Goal: Task Accomplishment & Management: Use online tool/utility

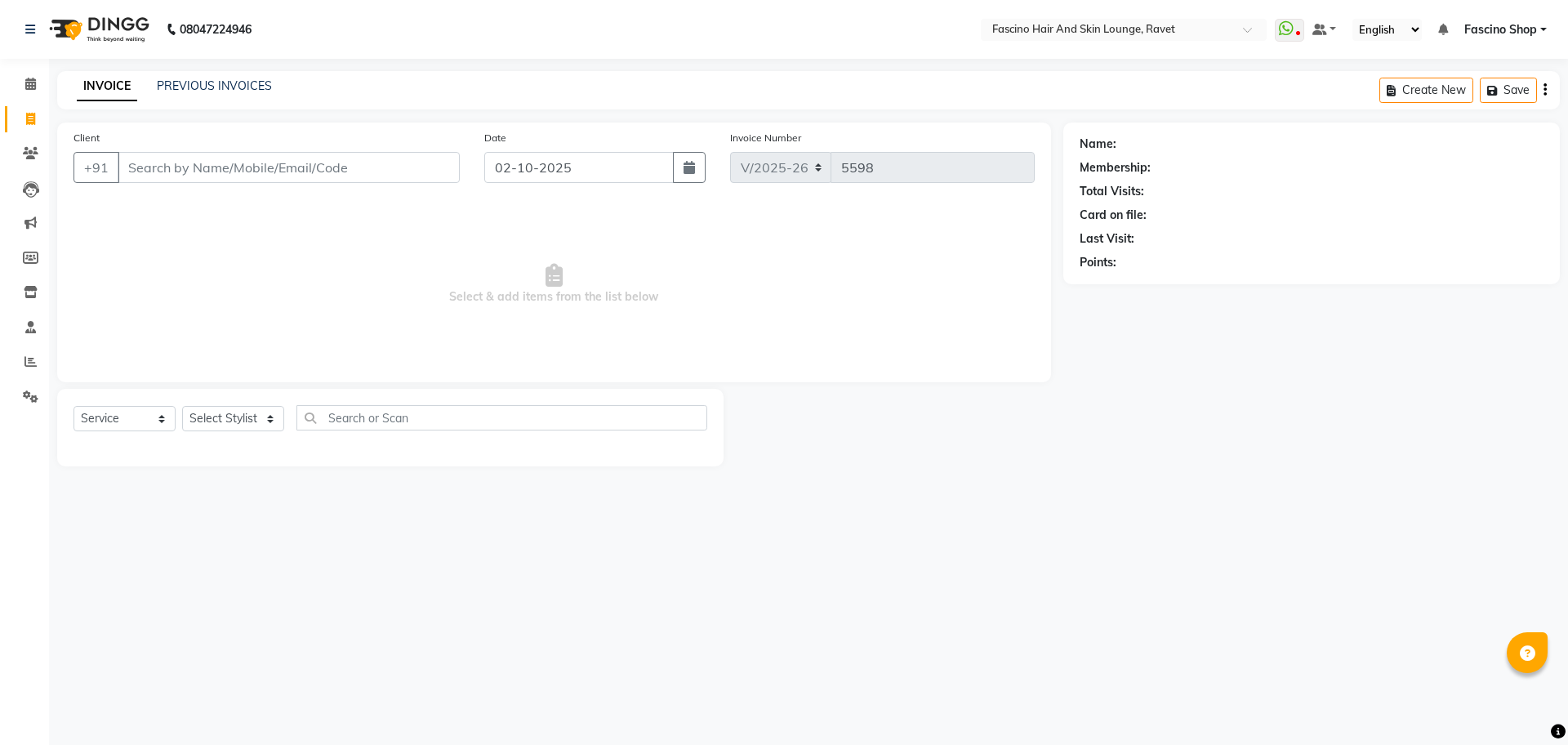
select select "5190"
select select "service"
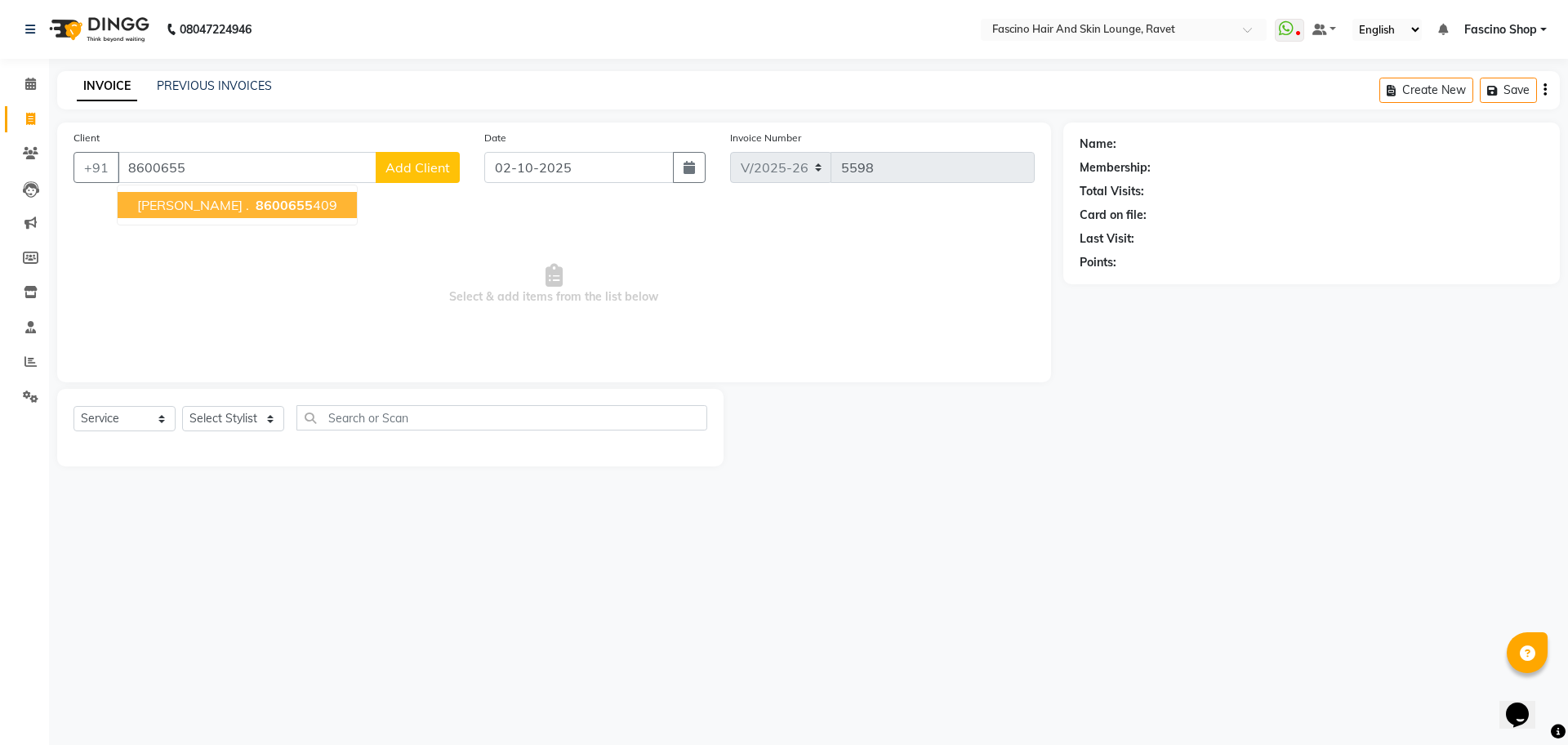
click at [266, 204] on ngb-highlight "8600655 409" at bounding box center [295, 205] width 85 height 17
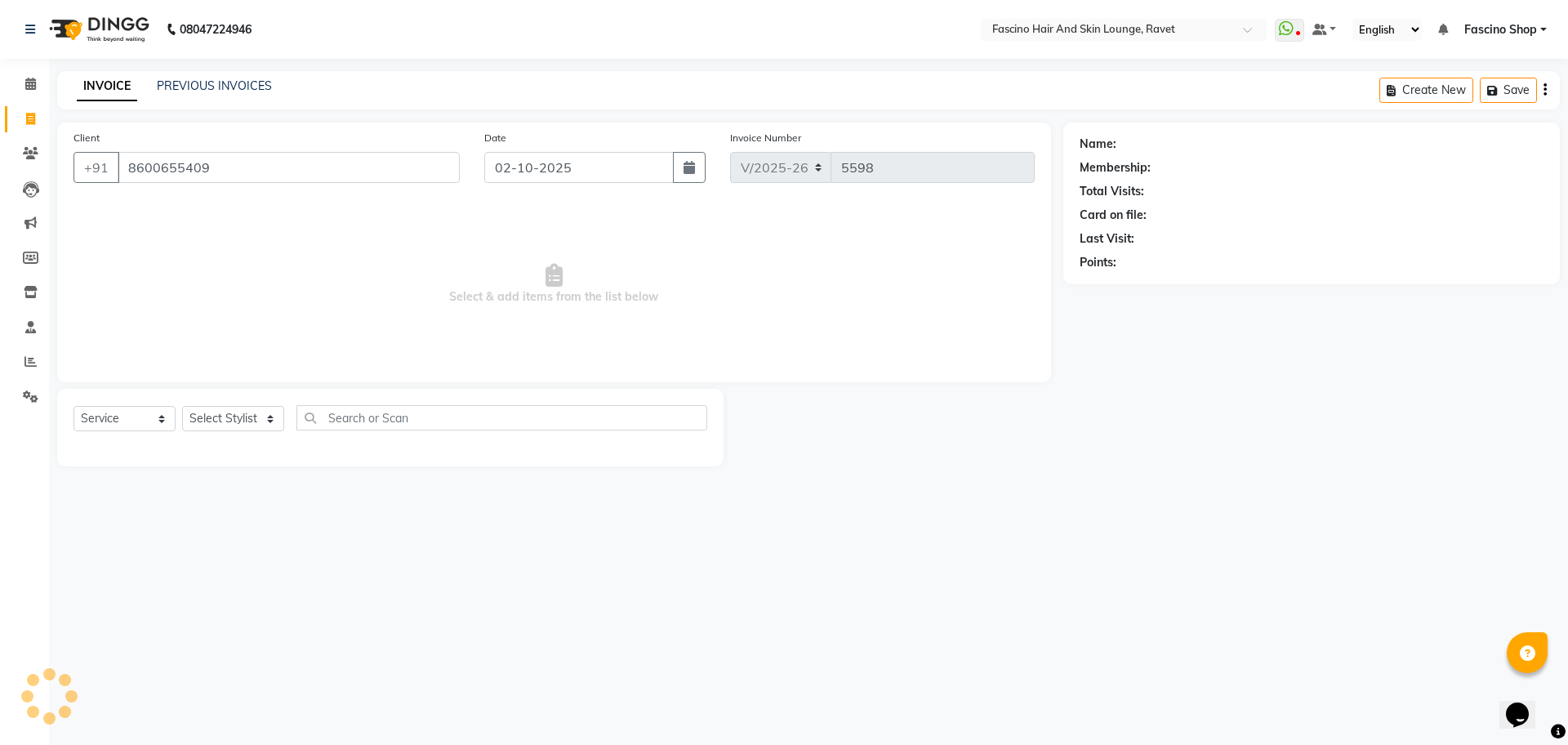
type input "8600655409"
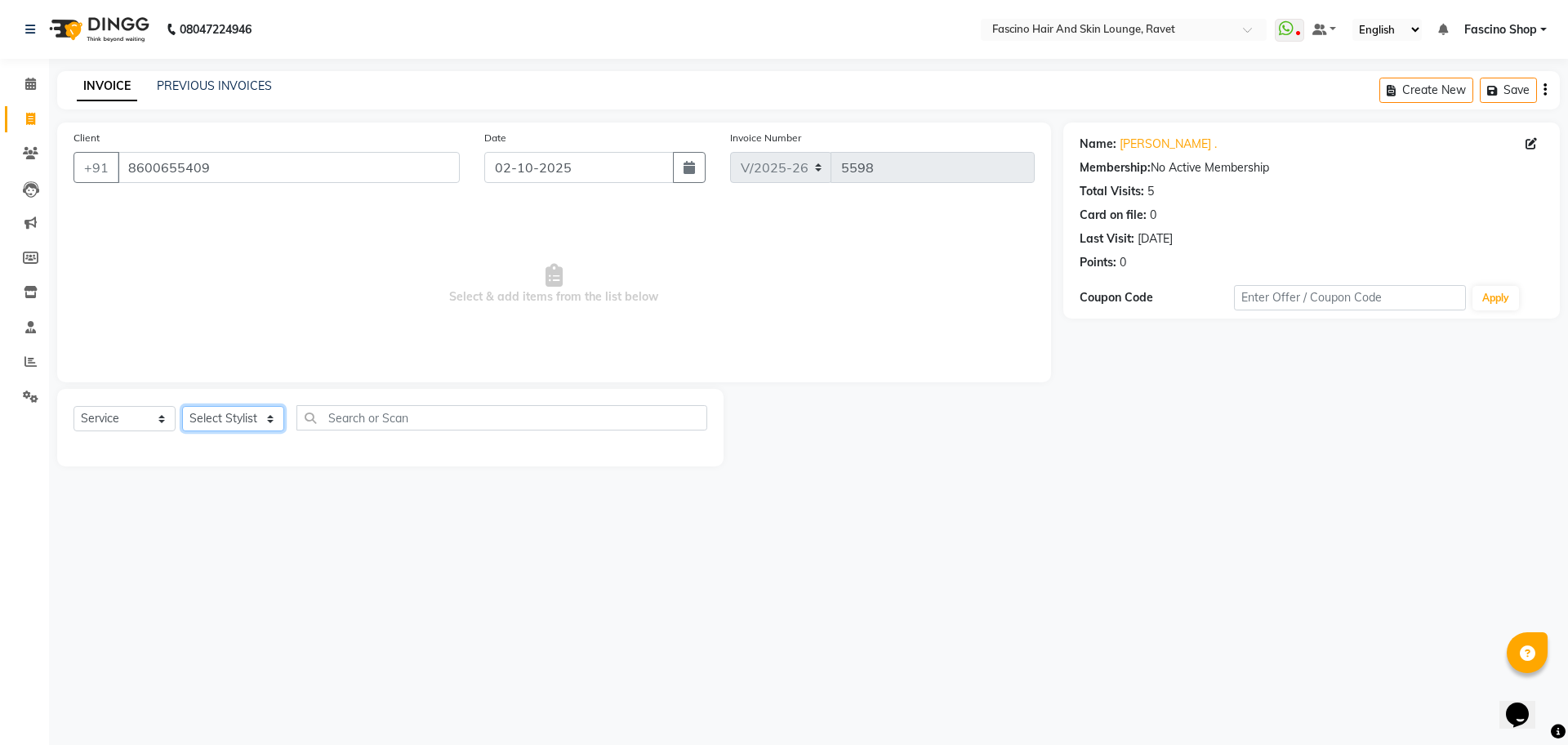
click at [246, 413] on select "Select Stylist [PERSON_NAME] Shop [PERSON_NAME] [PERSON_NAME] ( S R Manager ) […" at bounding box center [233, 419] width 102 height 25
click at [231, 424] on select "Select Stylist [PERSON_NAME] Shop [PERSON_NAME] [PERSON_NAME] ( S R Manager ) […" at bounding box center [233, 419] width 102 height 25
select select "90275"
click at [182, 406] on select "Select Stylist [PERSON_NAME] Shop [PERSON_NAME] [PERSON_NAME] ( S R Manager ) […" at bounding box center [233, 419] width 102 height 25
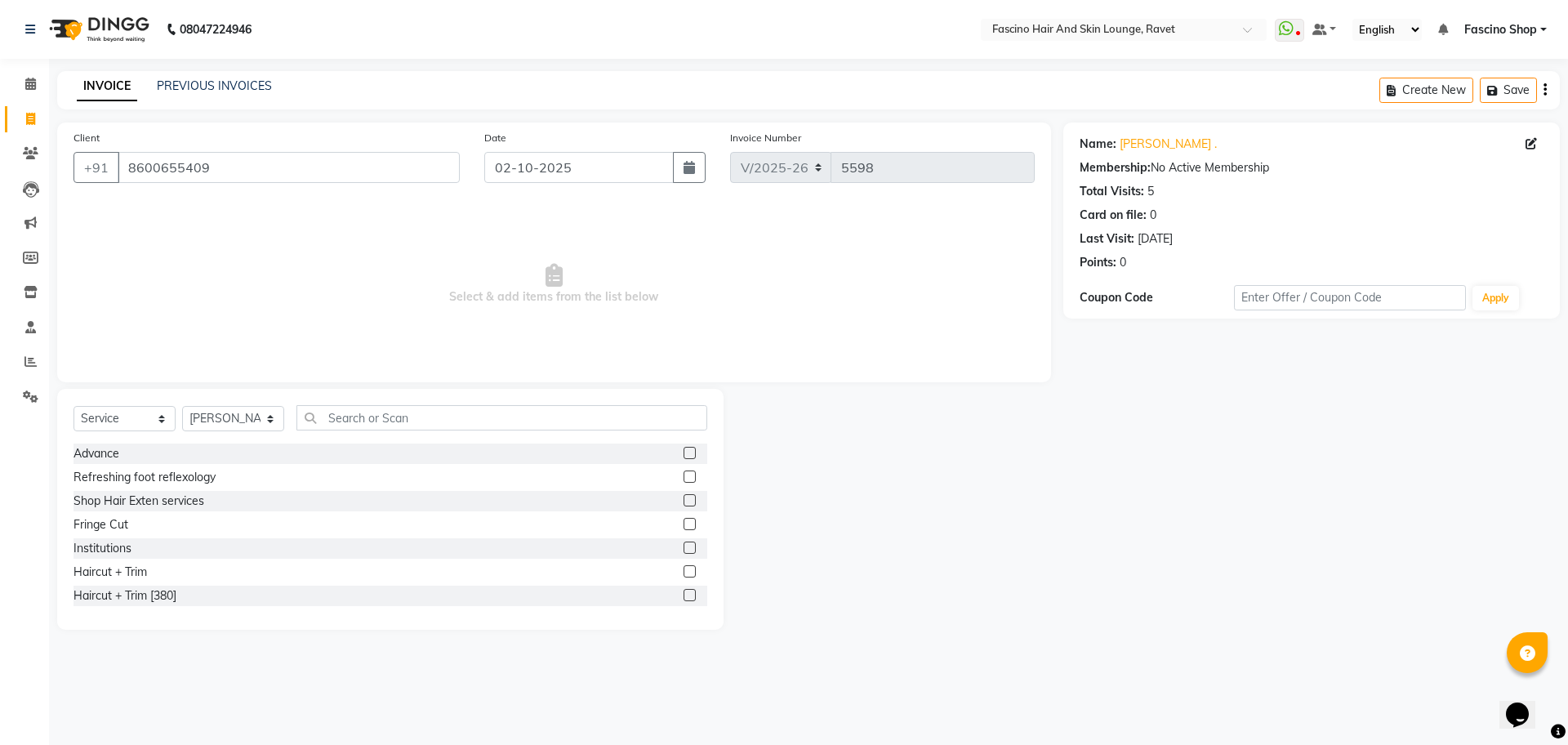
click at [398, 430] on div "Select Service Product Membership Package Voucher Prepaid Gift Card Select Styl…" at bounding box center [390, 424] width 634 height 38
click at [383, 416] on input "text" at bounding box center [502, 418] width 411 height 25
type input "CUT"
click at [93, 459] on div "Fringe Cut" at bounding box center [100, 453] width 55 height 17
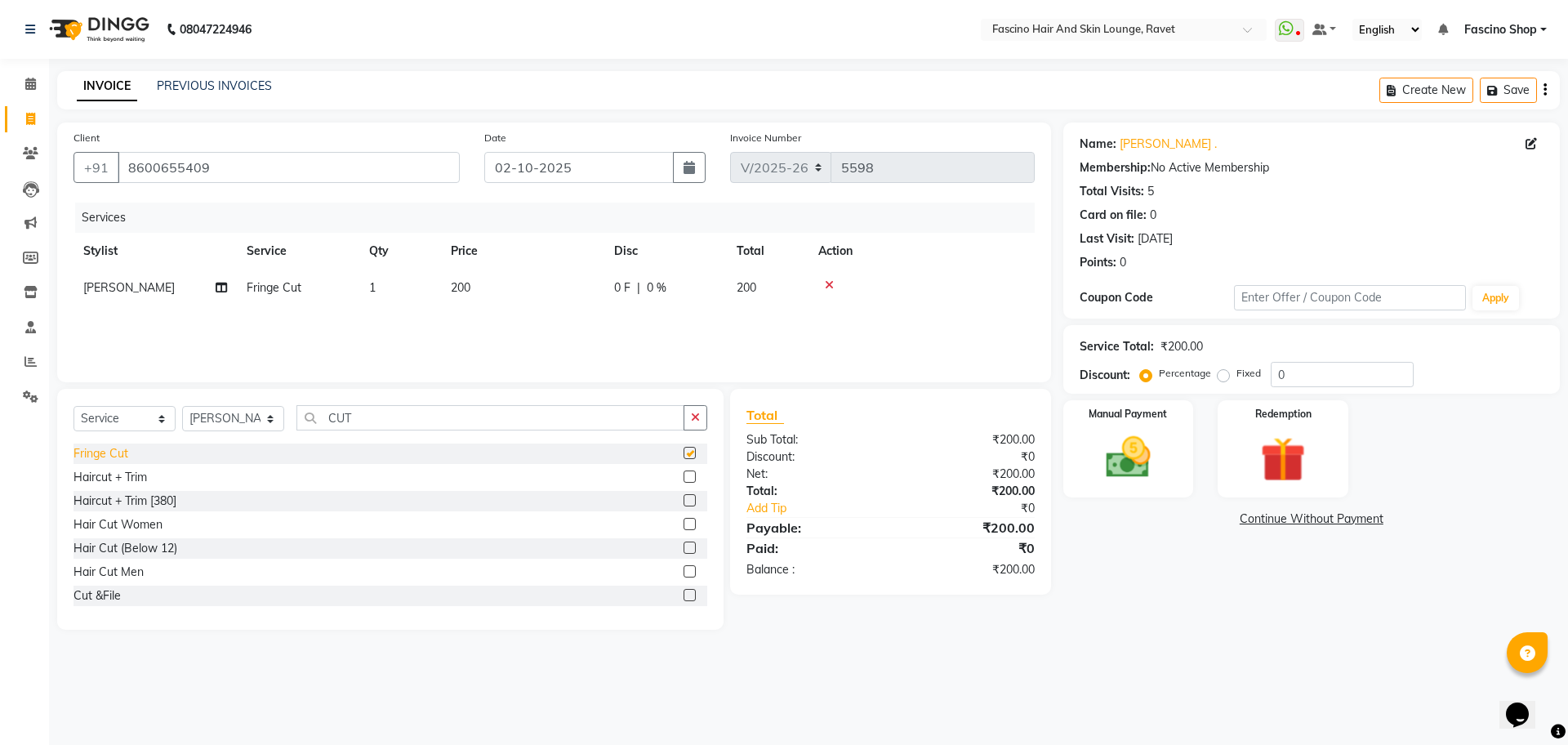
checkbox input "false"
click at [118, 575] on div "Hair Cut Men" at bounding box center [108, 571] width 71 height 17
checkbox input "false"
click at [821, 289] on div at bounding box center [921, 285] width 207 height 12
click at [832, 282] on icon at bounding box center [829, 285] width 9 height 12
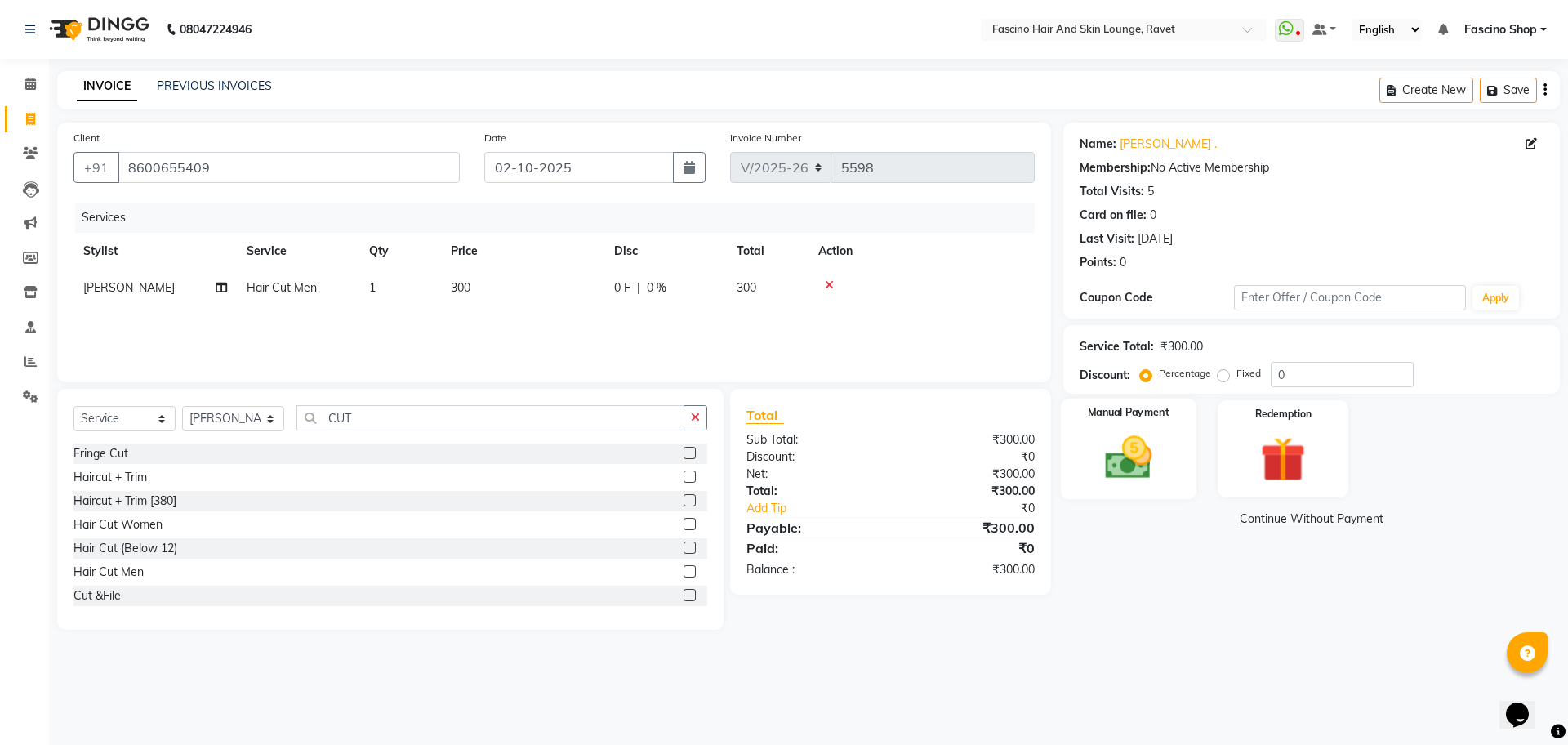
click at [1137, 424] on div "Manual Payment" at bounding box center [1127, 448] width 135 height 100
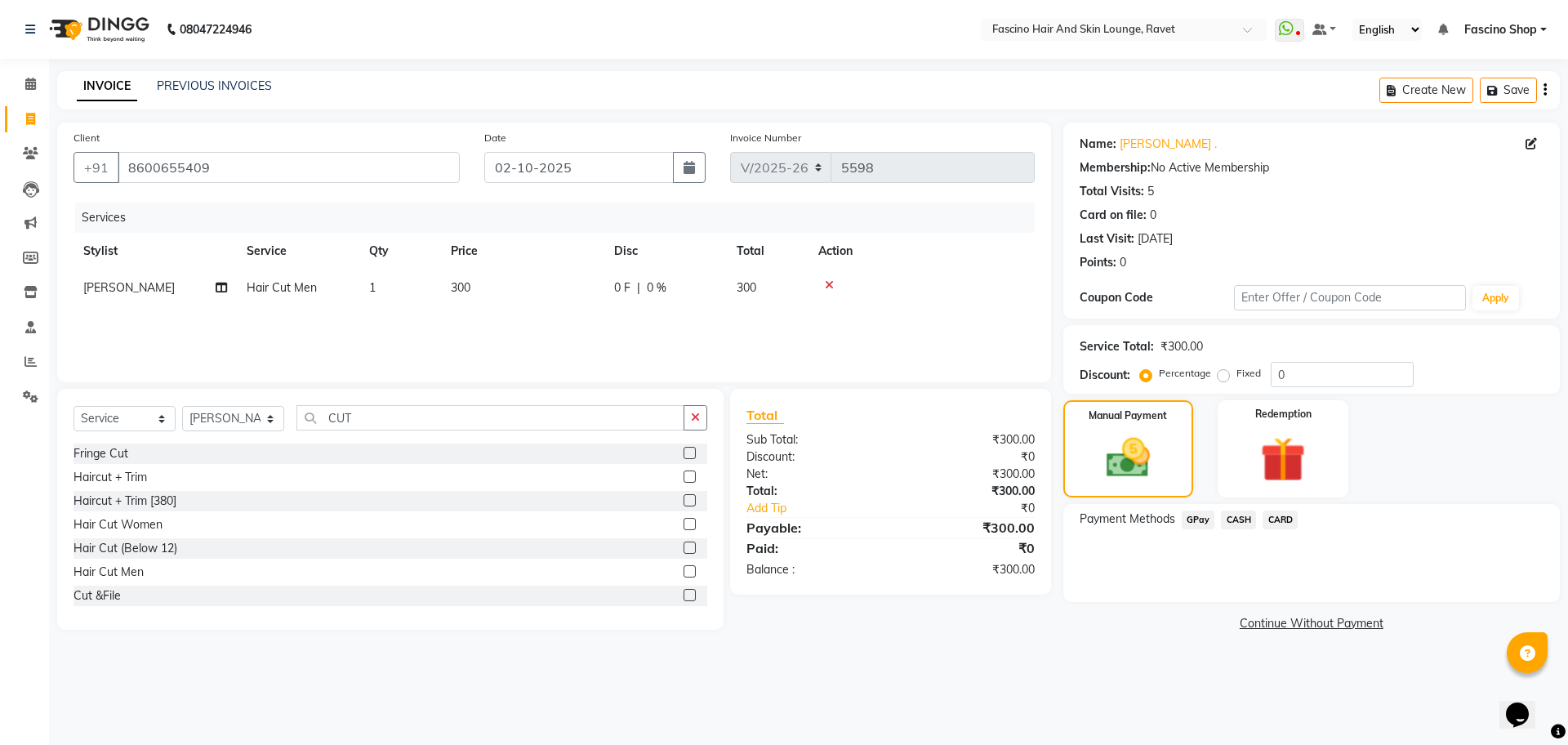
click at [1199, 515] on span "GPay" at bounding box center [1198, 520] width 33 height 19
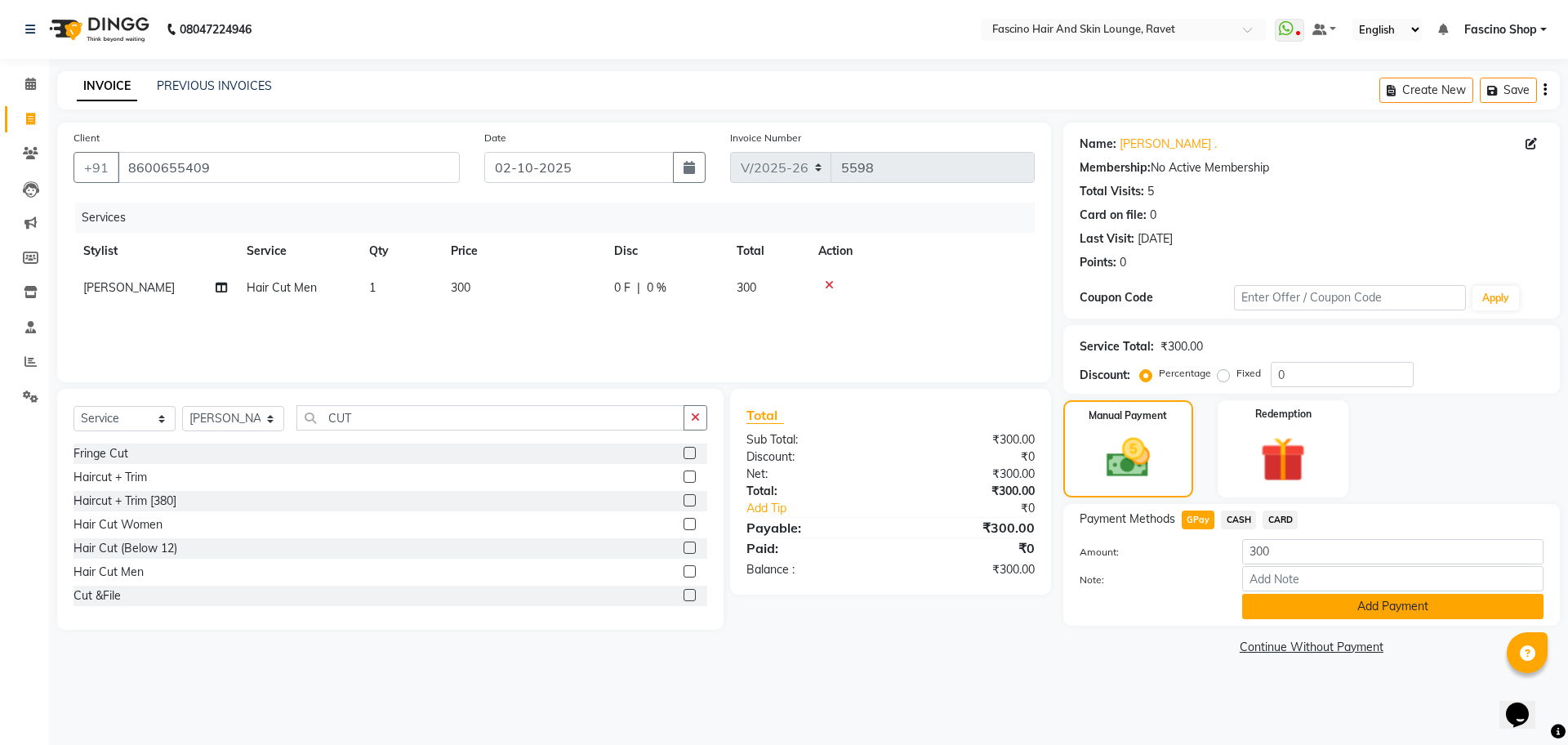
click at [1386, 597] on button "Add Payment" at bounding box center [1393, 606] width 301 height 25
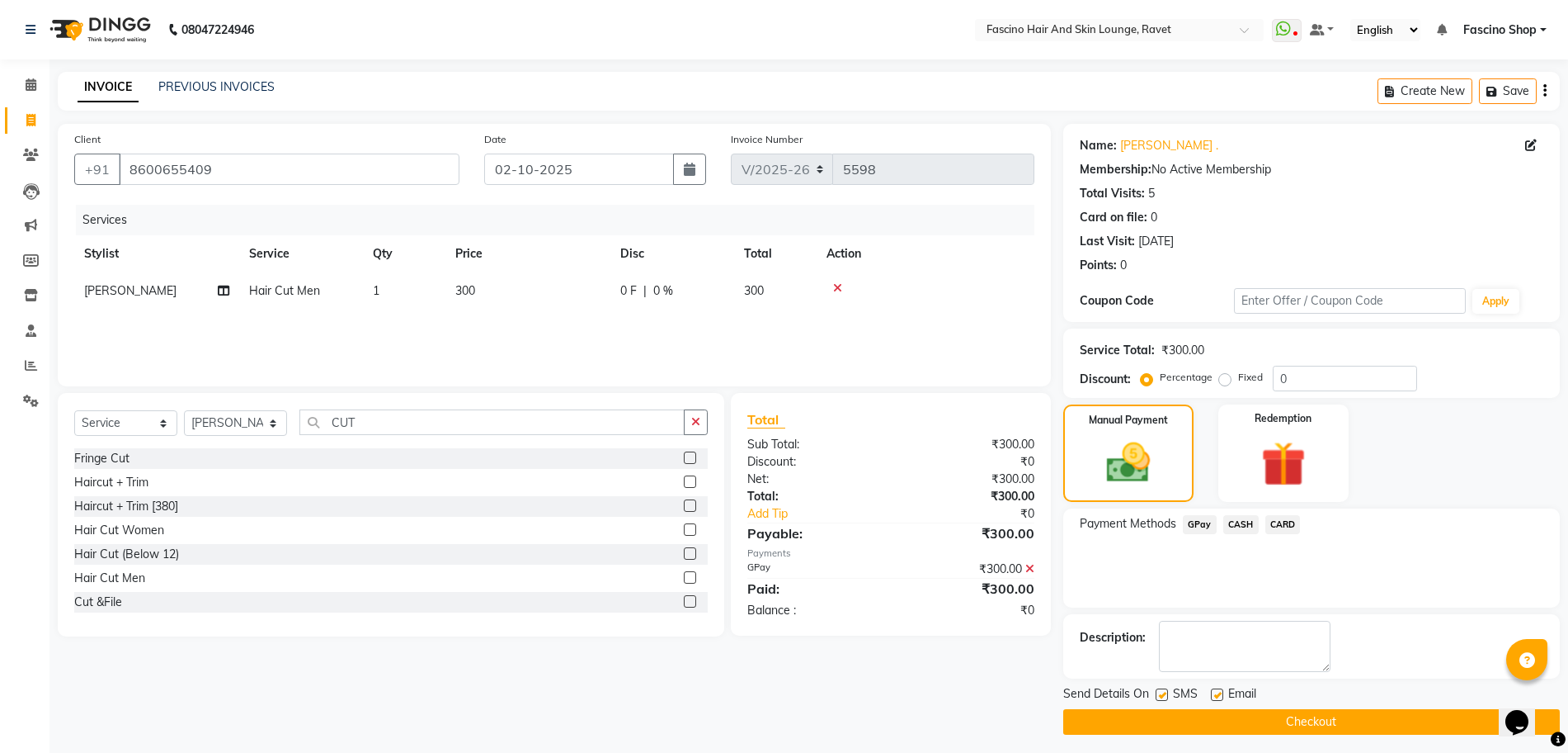
click at [1335, 718] on button "Checkout" at bounding box center [1312, 722] width 497 height 25
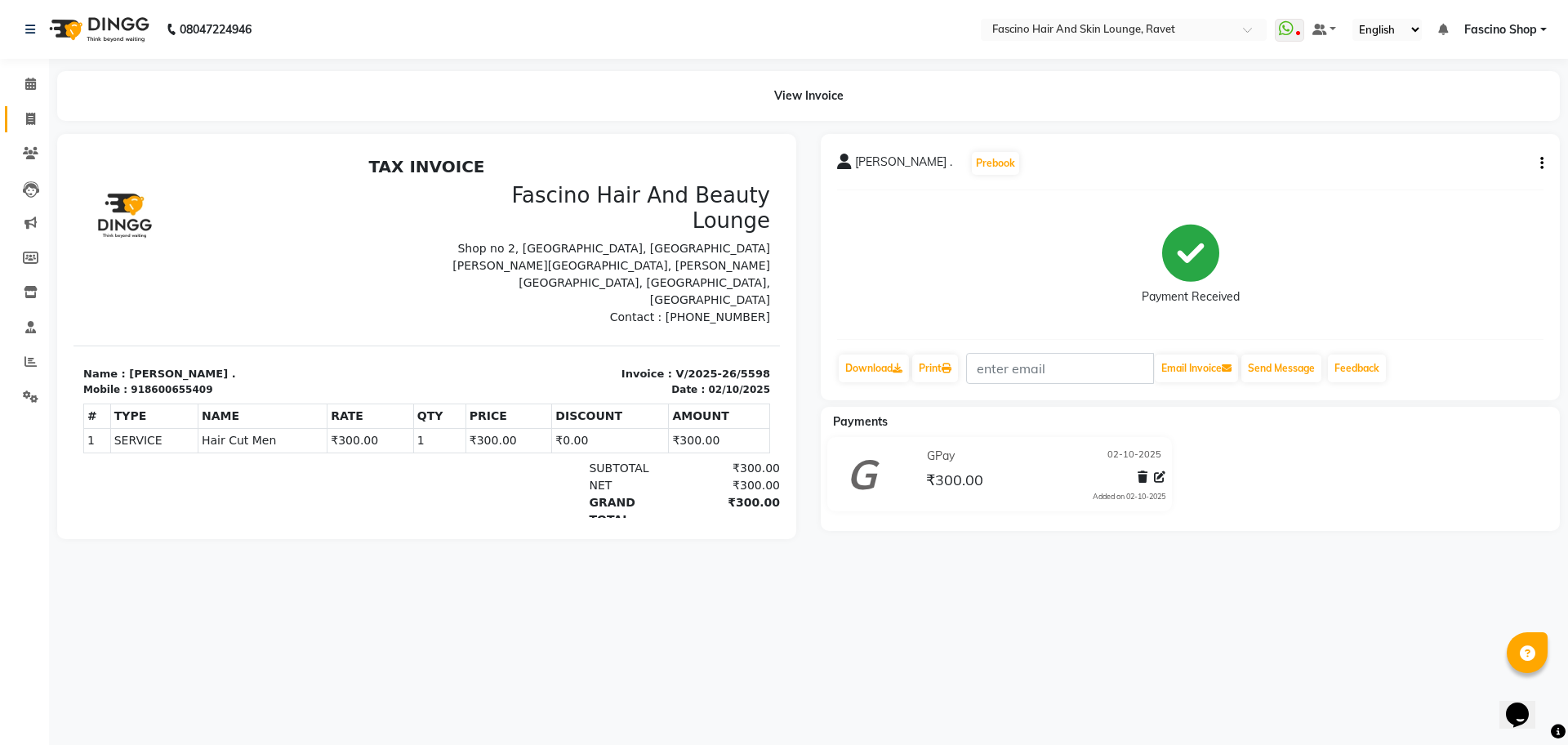
click at [15, 118] on link "Invoice" at bounding box center [24, 120] width 39 height 27
select select "service"
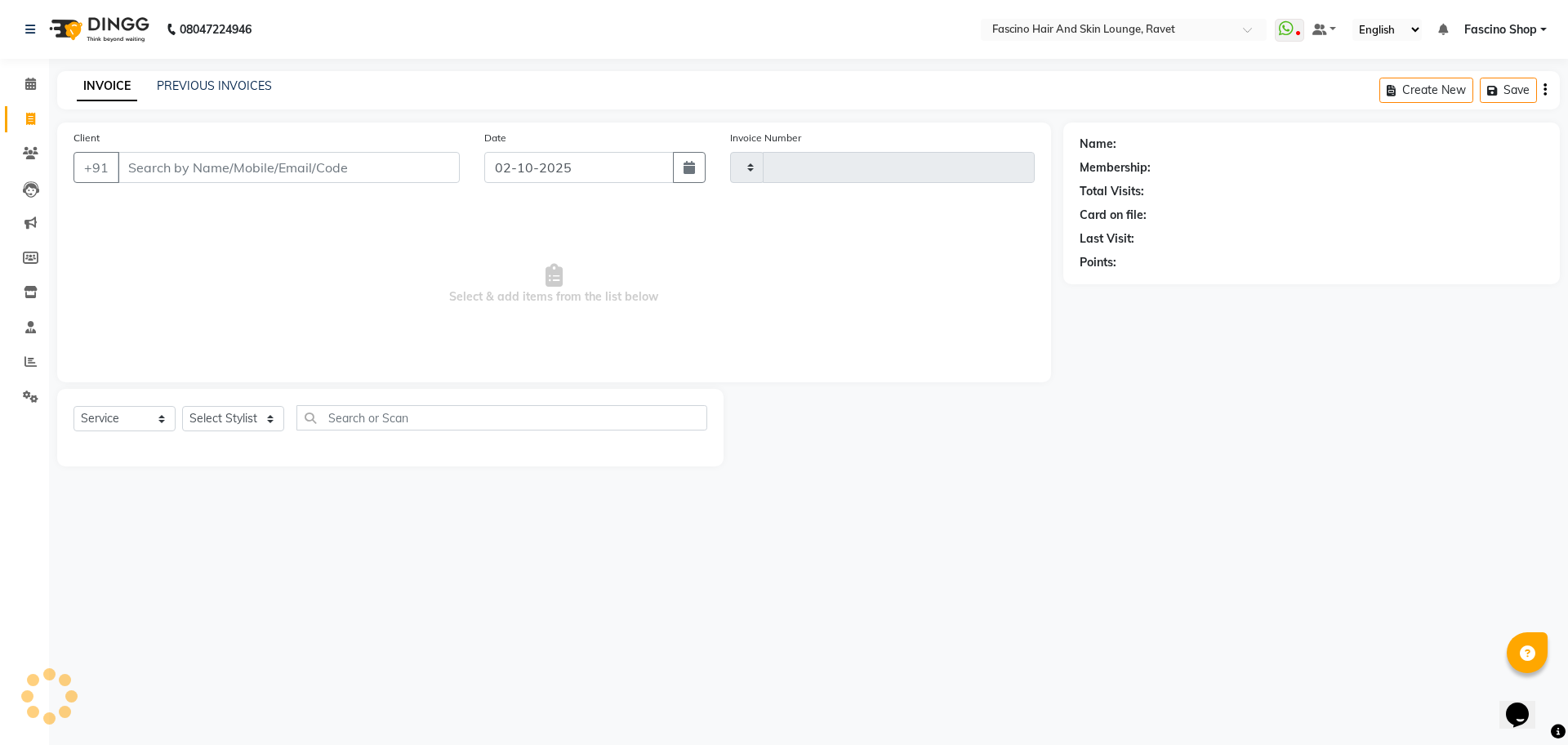
type input "5599"
select select "5190"
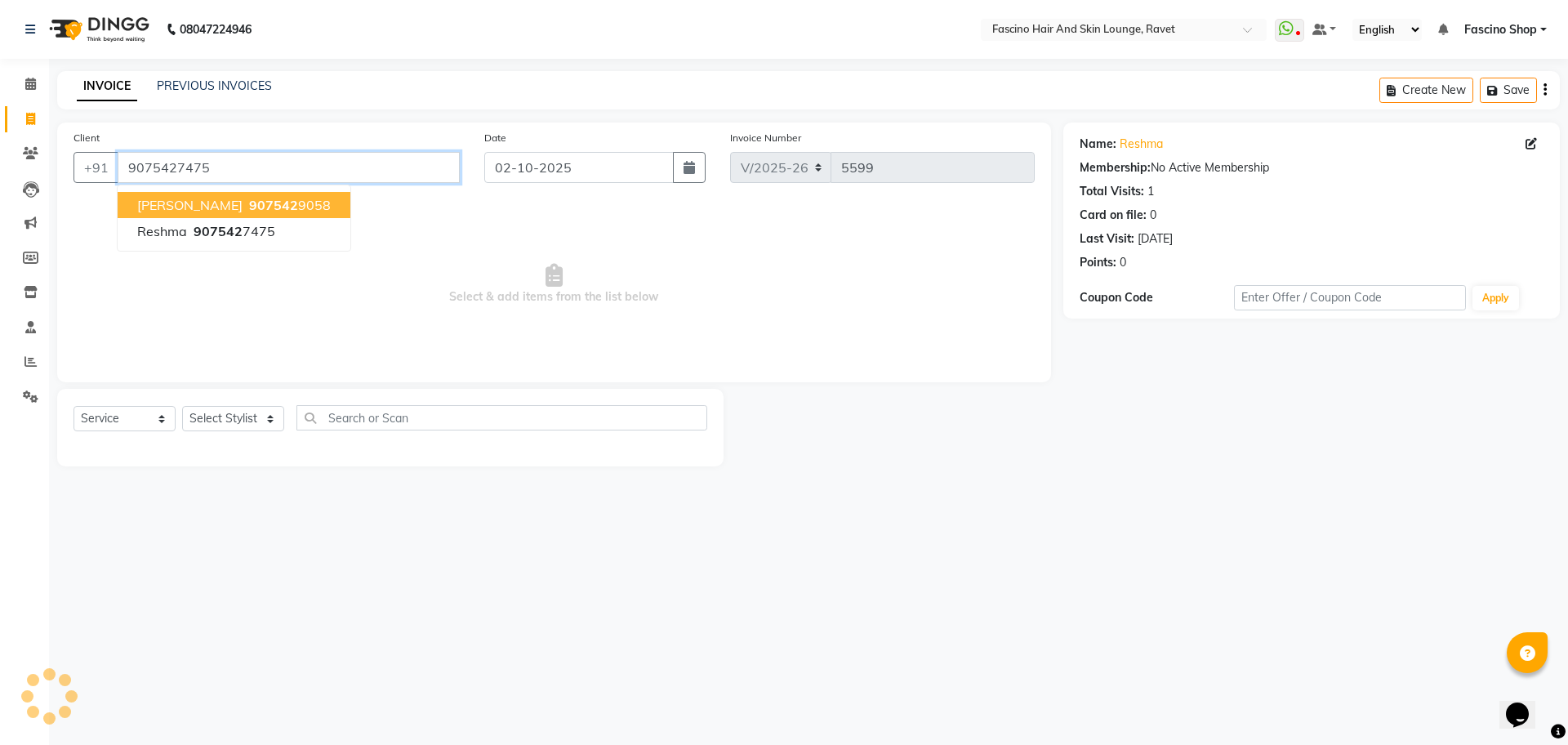
click at [218, 168] on input "9075427475" at bounding box center [289, 167] width 342 height 31
click at [169, 199] on span "[PERSON_NAME]" at bounding box center [189, 205] width 105 height 17
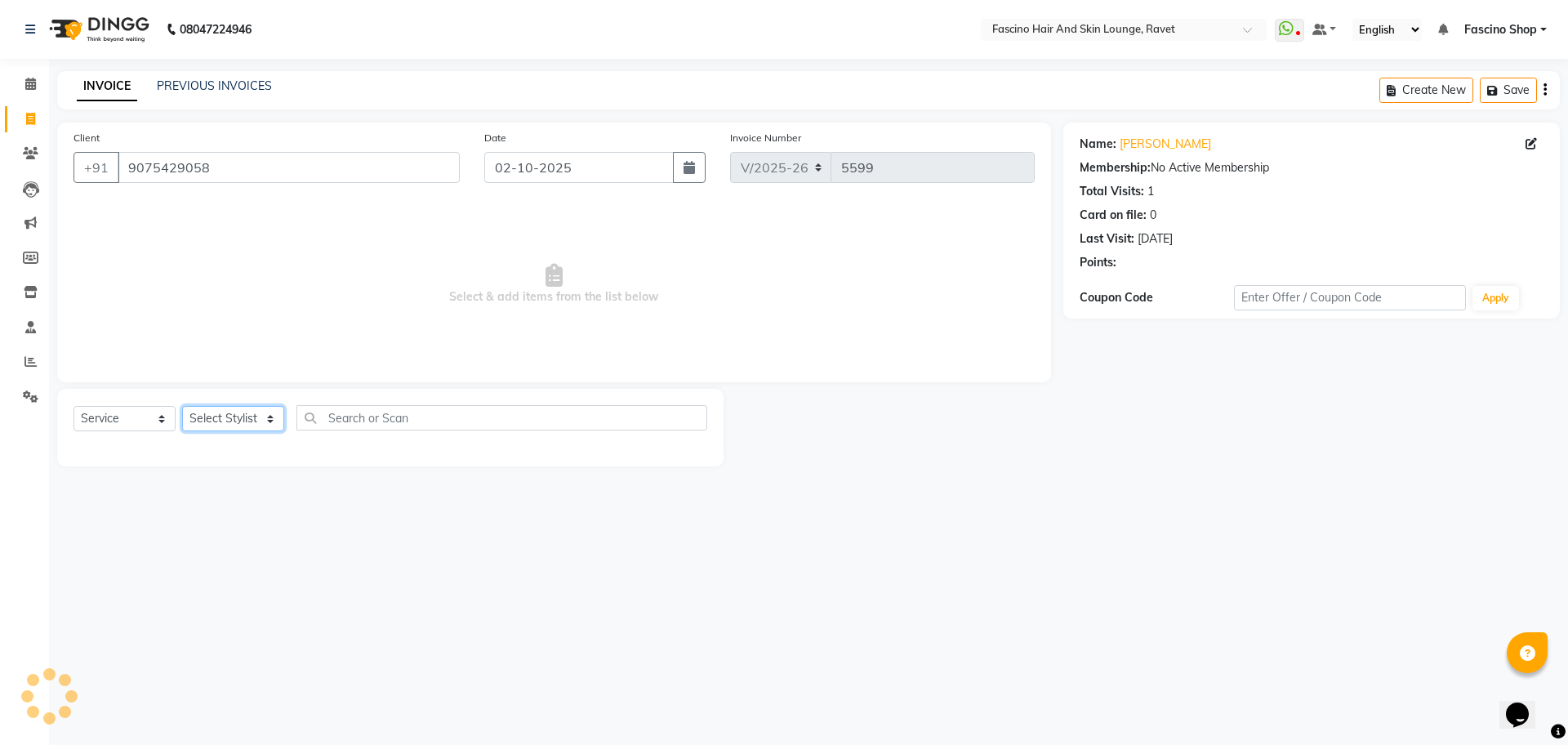
click at [245, 422] on select "Select Stylist [PERSON_NAME] Shop [PERSON_NAME] [PERSON_NAME] ( S R Manager ) […" at bounding box center [233, 419] width 102 height 25
click at [471, 309] on span "Select & add items from the list below" at bounding box center [553, 284] width 961 height 164
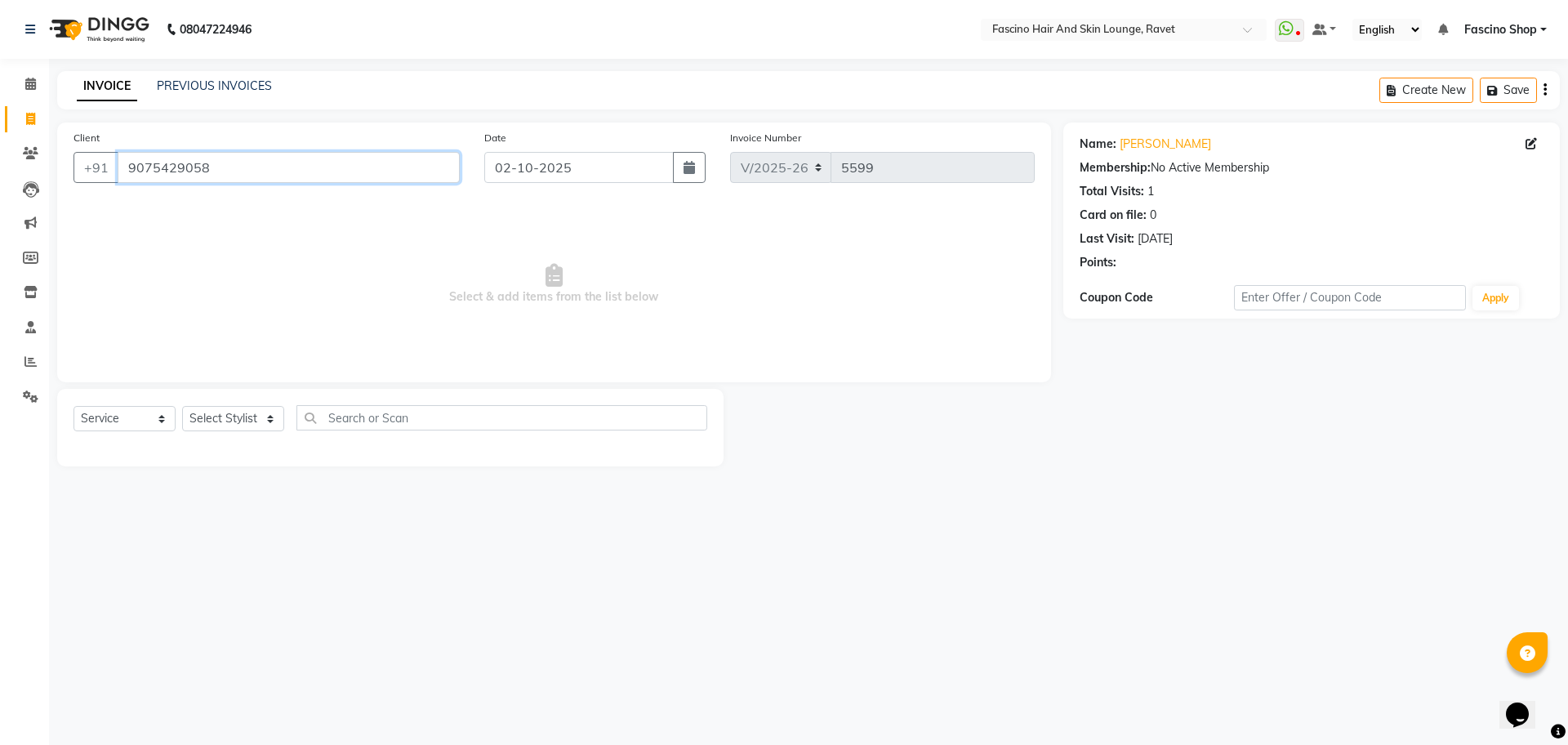
click at [265, 165] on input "9075429058" at bounding box center [289, 167] width 342 height 31
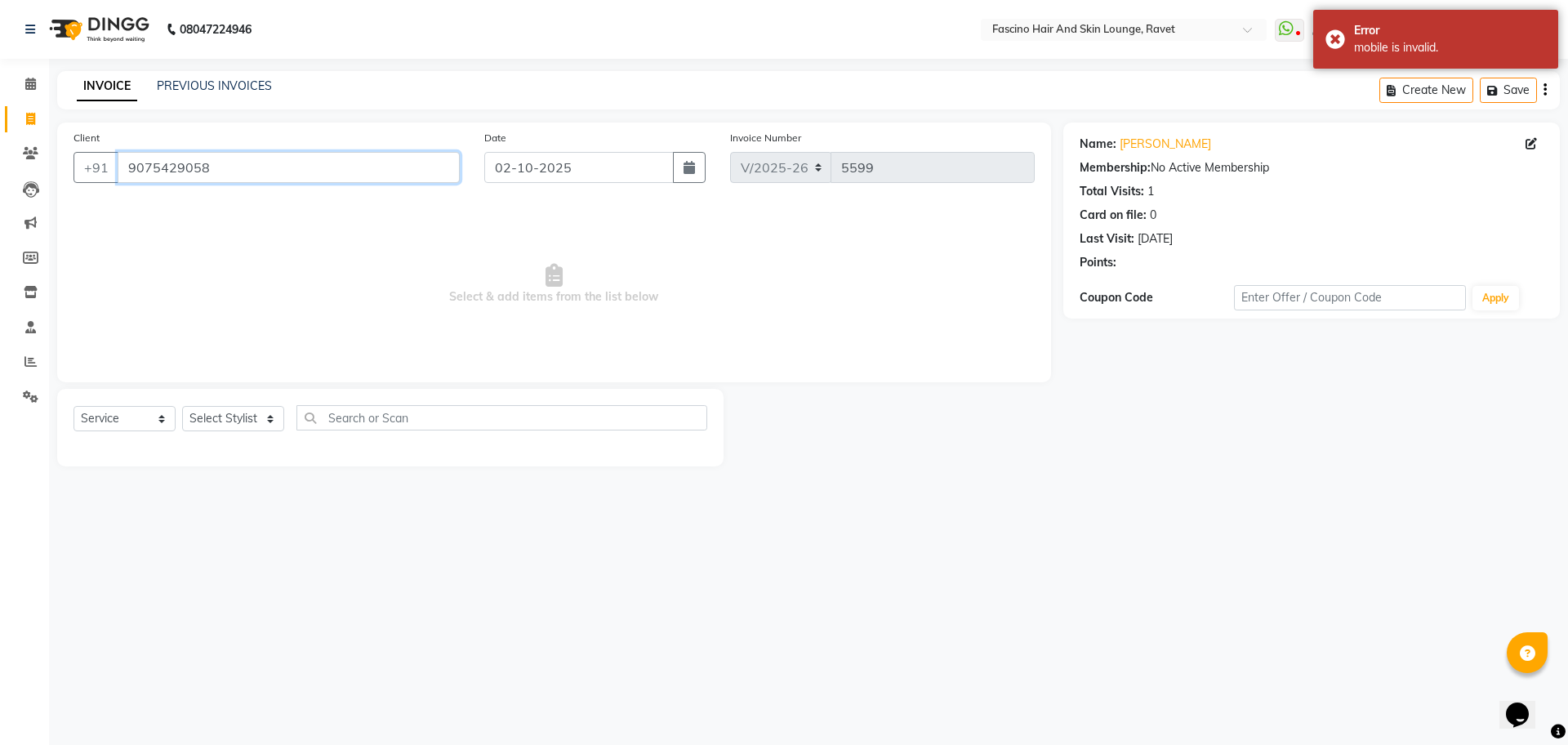
click at [265, 165] on input "9075429058" at bounding box center [289, 167] width 342 height 31
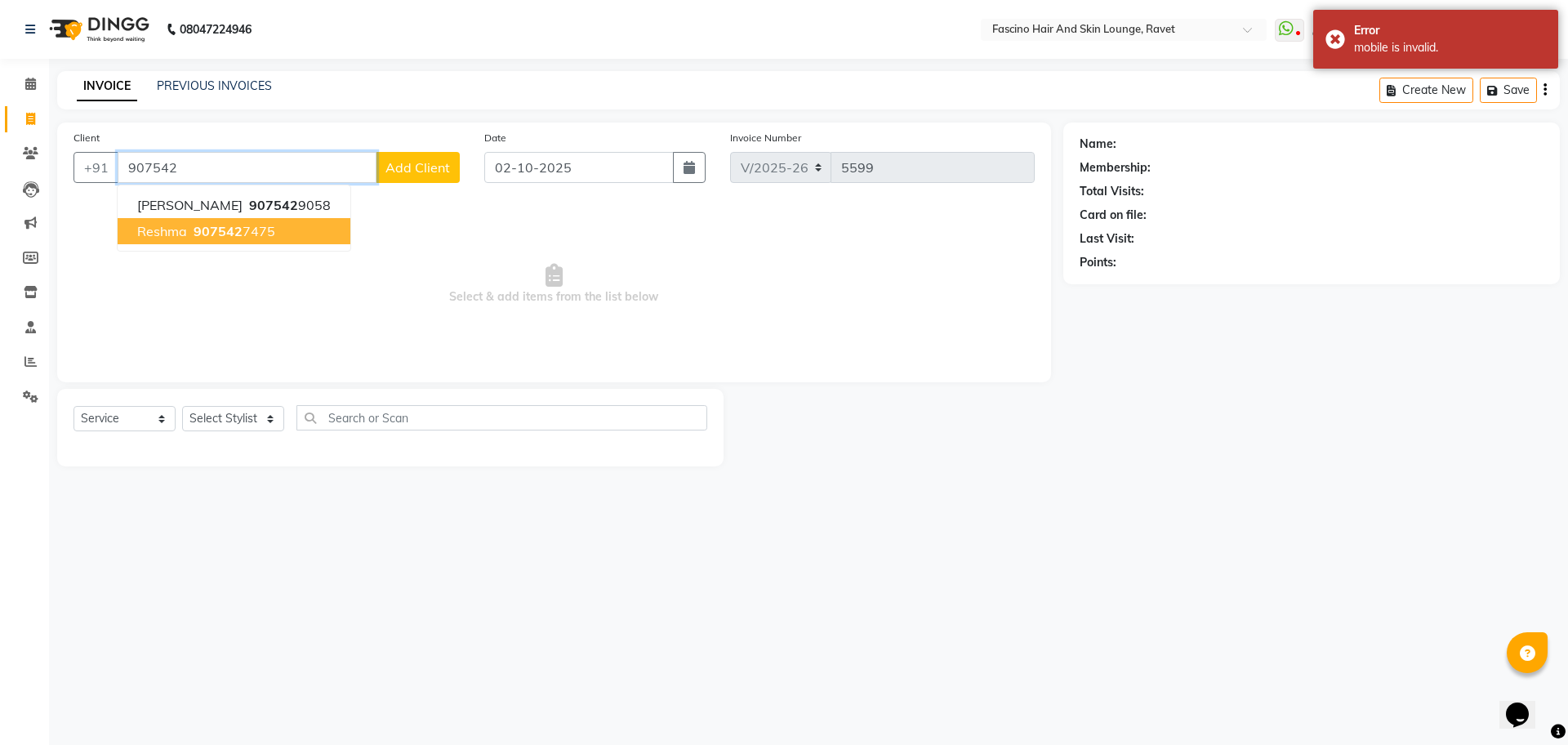
click at [203, 233] on span "907542" at bounding box center [218, 231] width 49 height 17
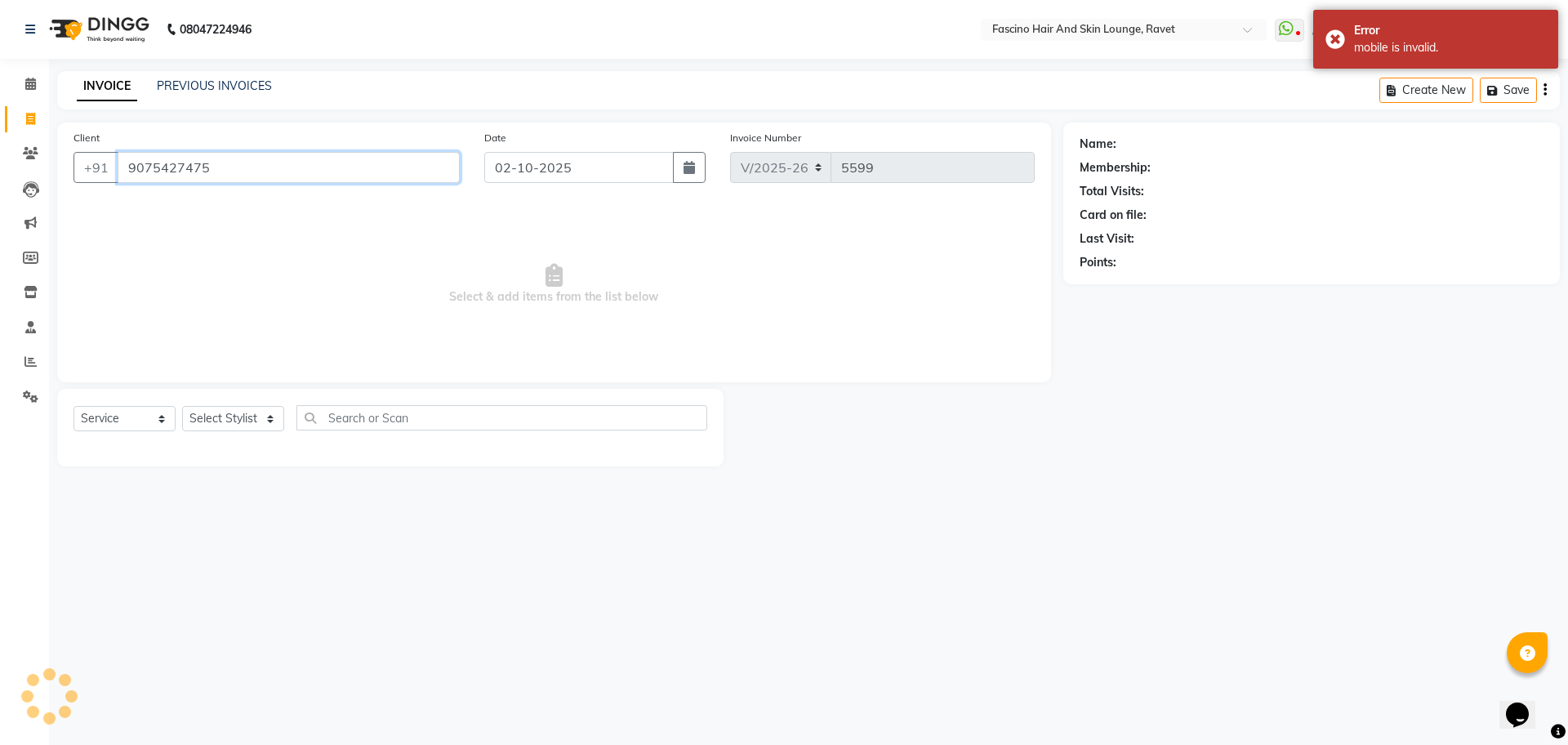
type input "9075427475"
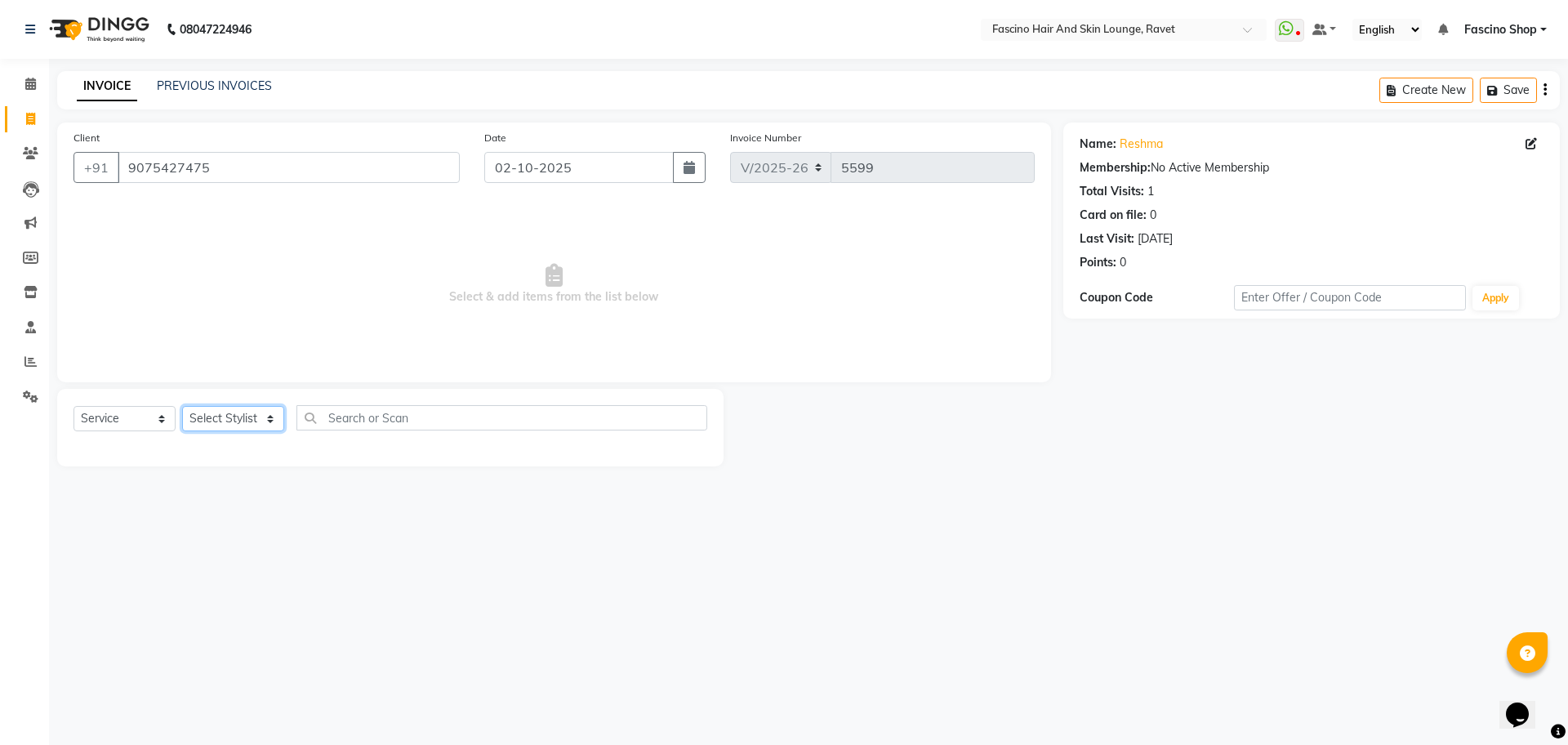
click at [232, 414] on select "Select Stylist [PERSON_NAME] Shop [PERSON_NAME] [PERSON_NAME] ( S R Manager ) […" at bounding box center [233, 419] width 102 height 25
select select "91580"
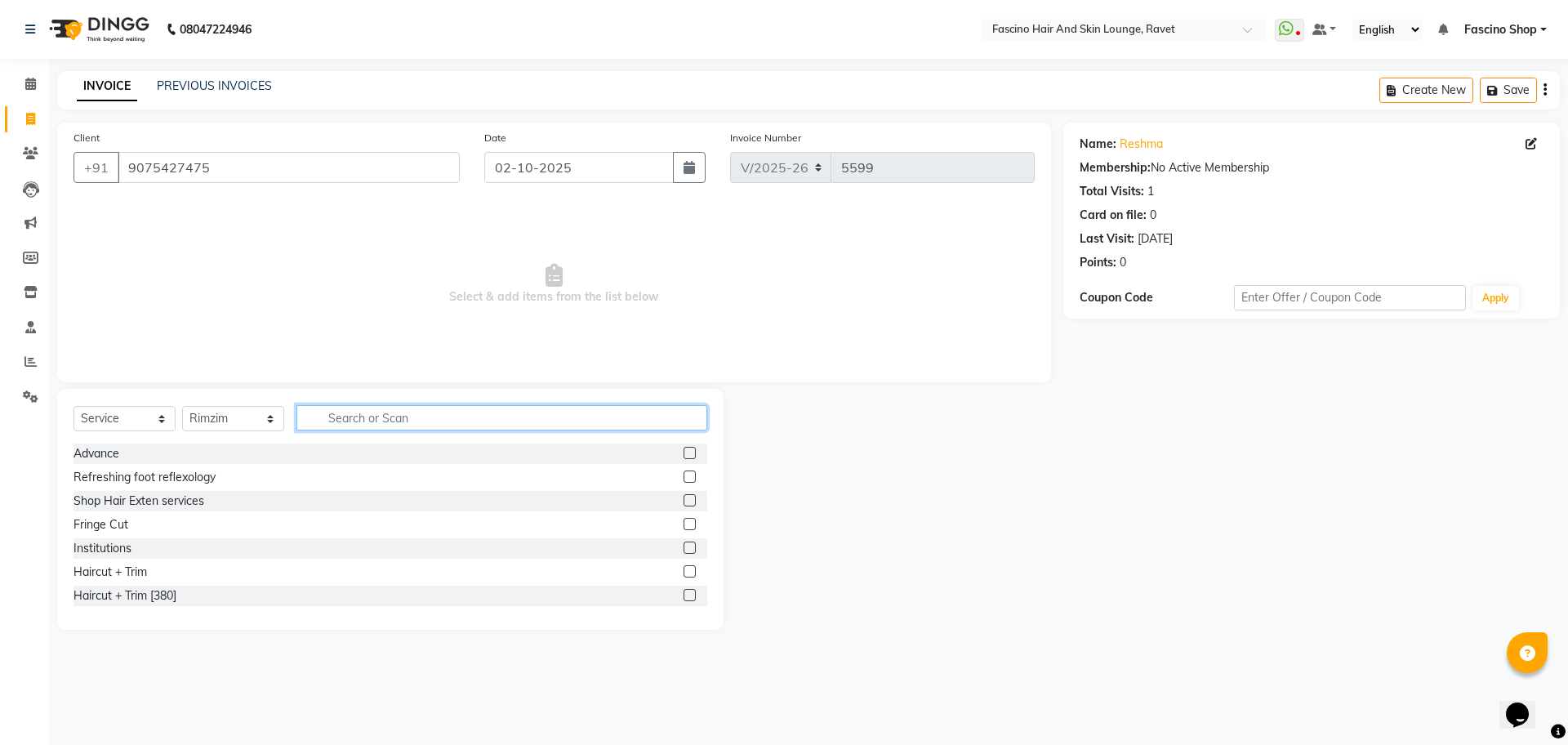
click at [365, 418] on input "text" at bounding box center [502, 418] width 411 height 25
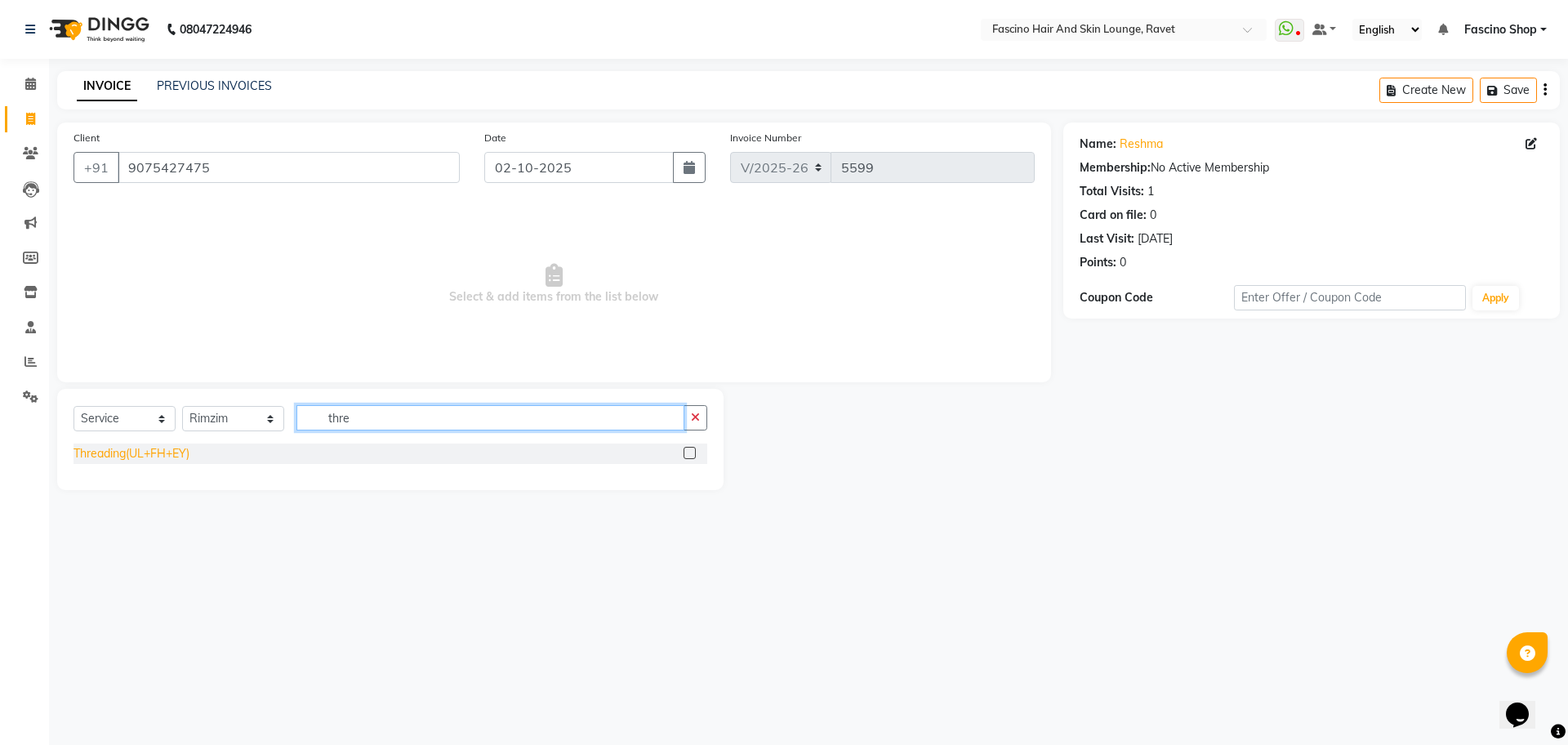
type input "thre"
click at [154, 448] on div "Threading(UL+FH+EY)" at bounding box center [131, 453] width 116 height 17
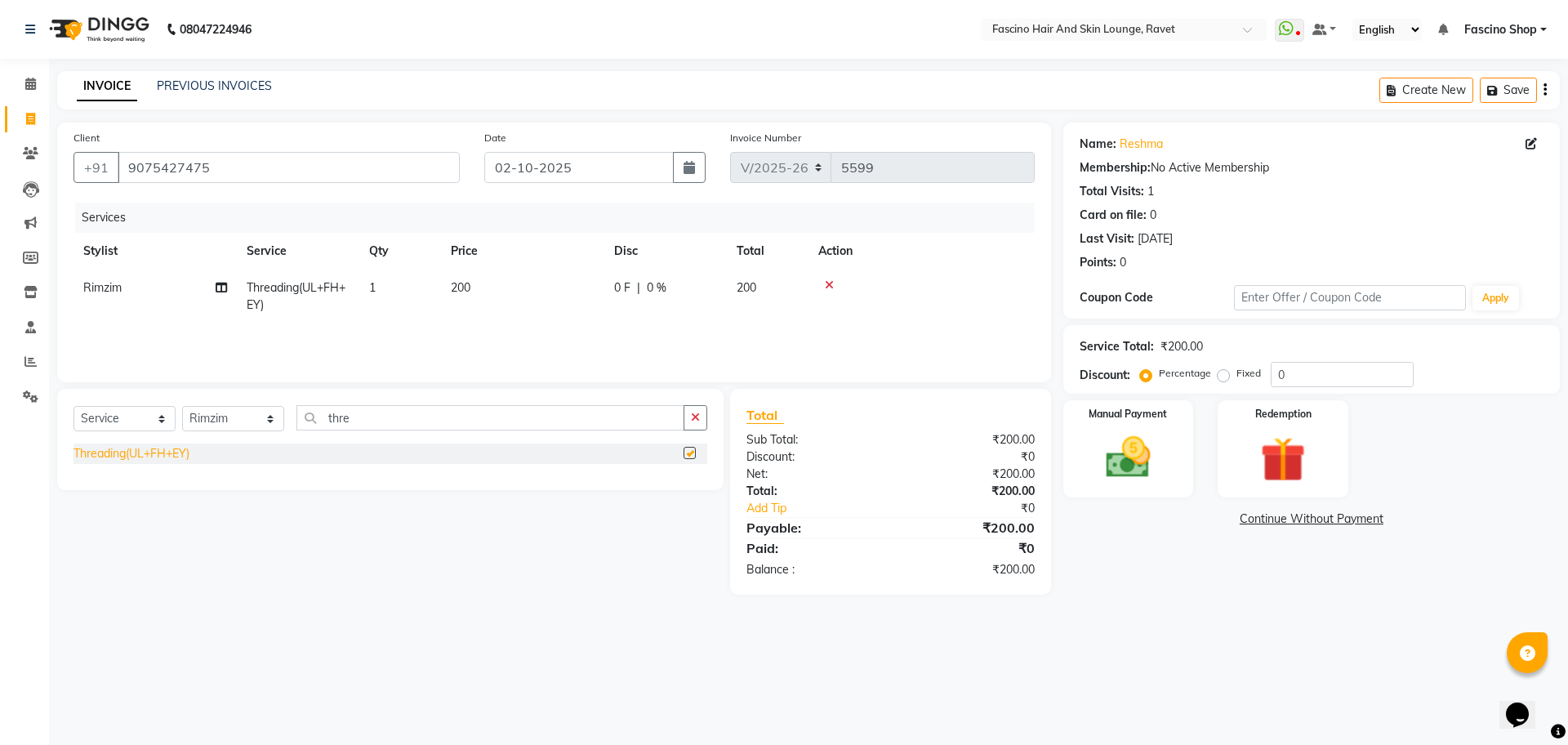
checkbox input "false"
click at [593, 262] on th "Price" at bounding box center [522, 251] width 164 height 37
click at [607, 277] on td "0 F | 0 %" at bounding box center [665, 296] width 122 height 54
select select "91580"
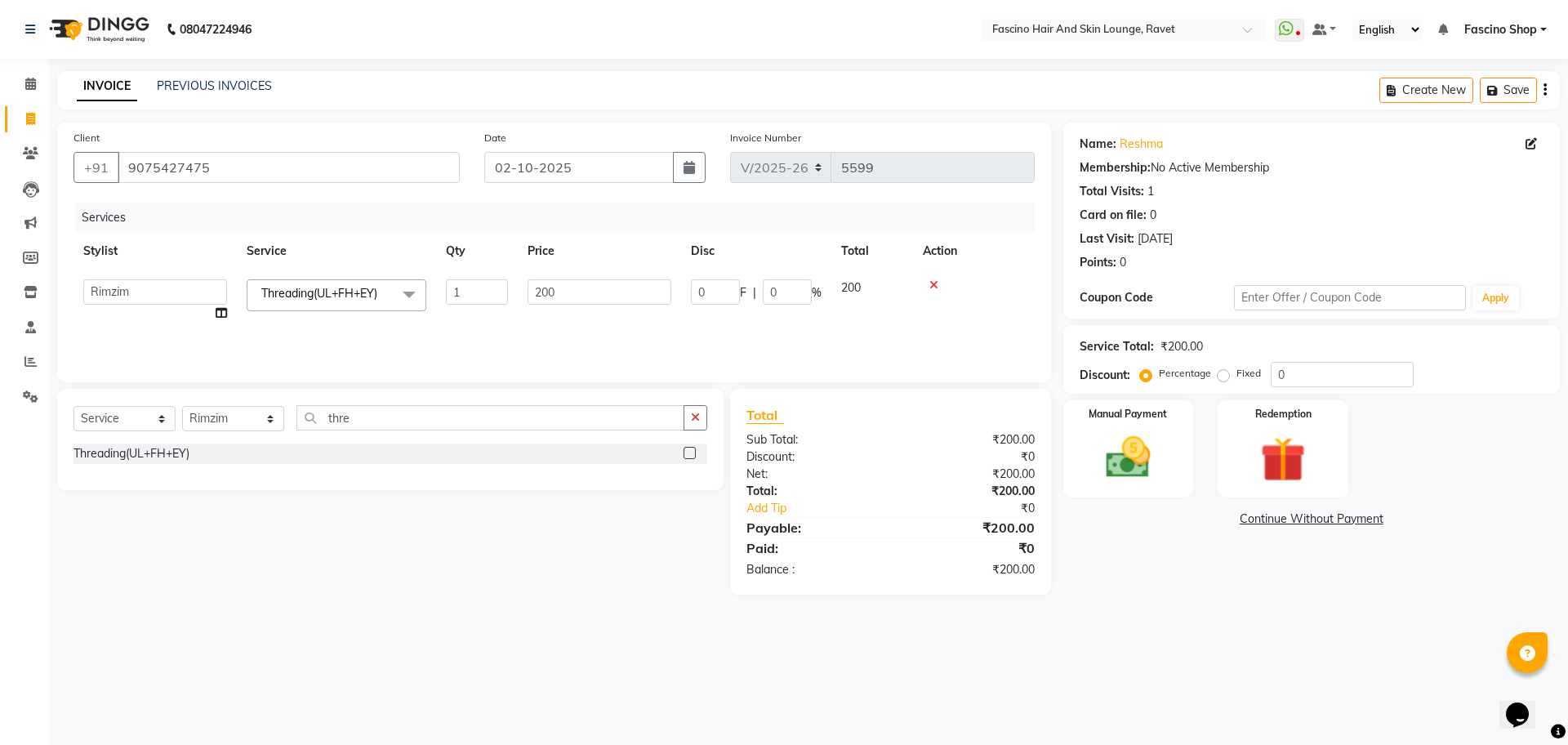
click at [607, 277] on td "200" at bounding box center [599, 300] width 164 height 62
click at [615, 302] on input "200" at bounding box center [599, 292] width 144 height 25
type input "2"
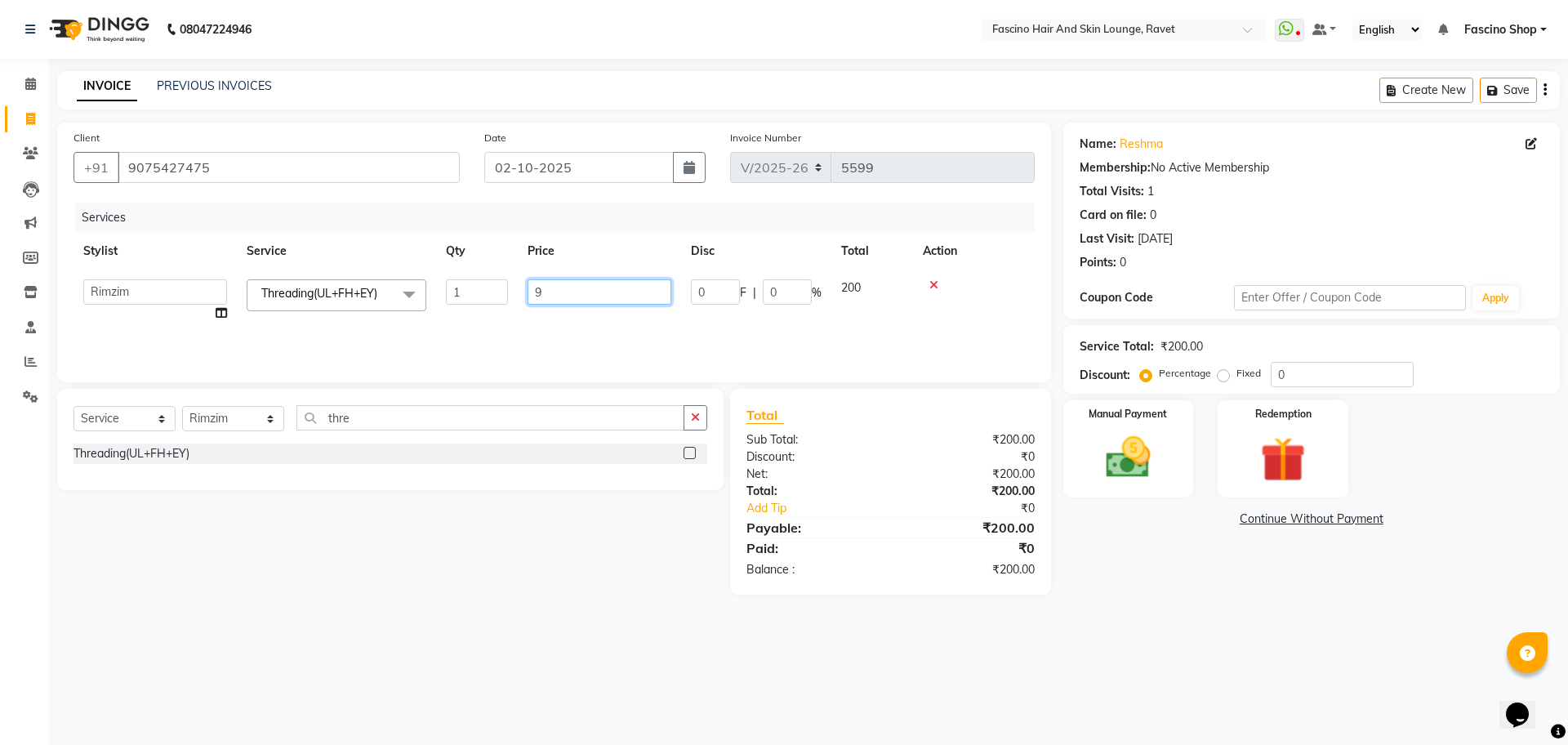
type input "90"
click at [1115, 437] on img at bounding box center [1128, 457] width 76 height 54
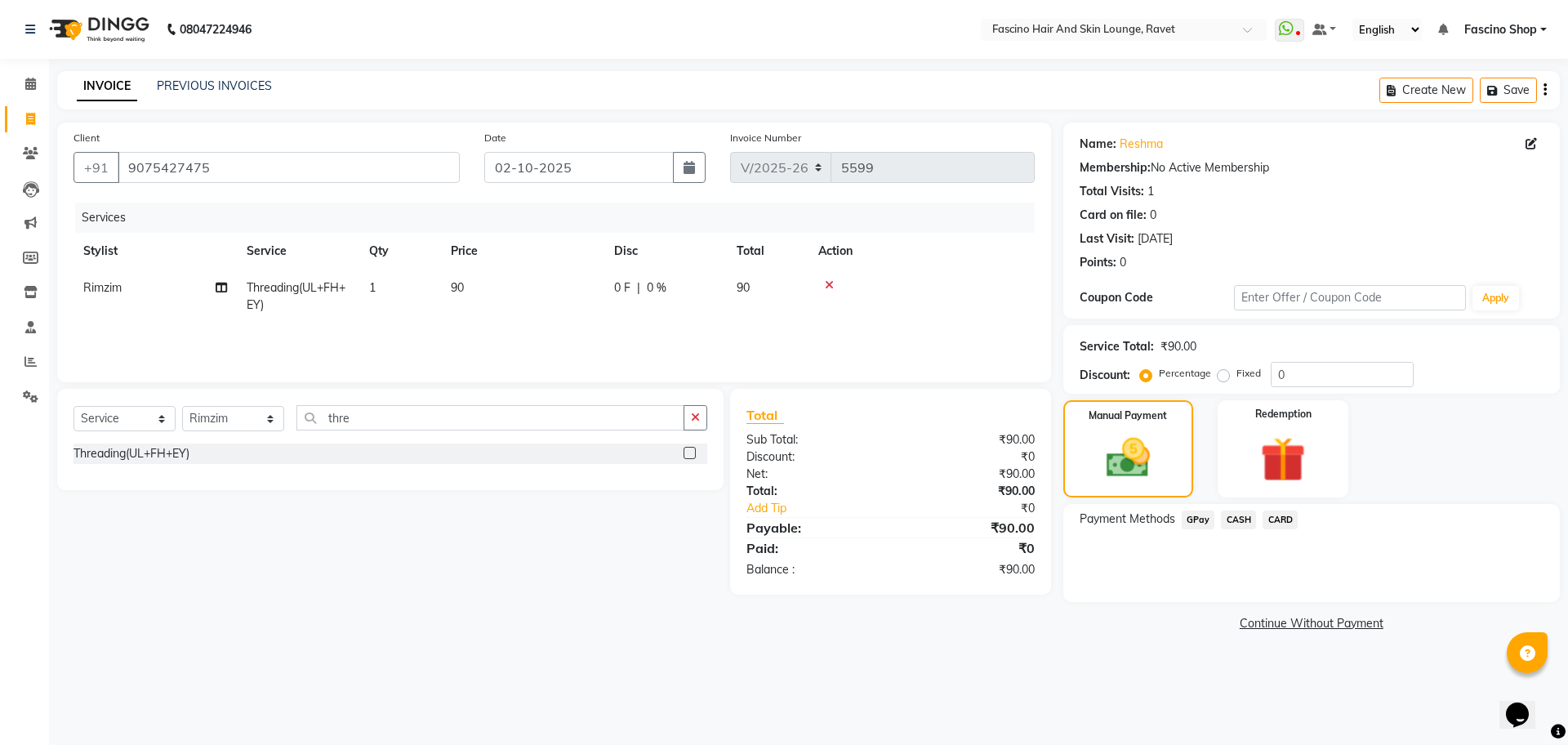
click at [1204, 524] on span "GPay" at bounding box center [1198, 520] width 33 height 19
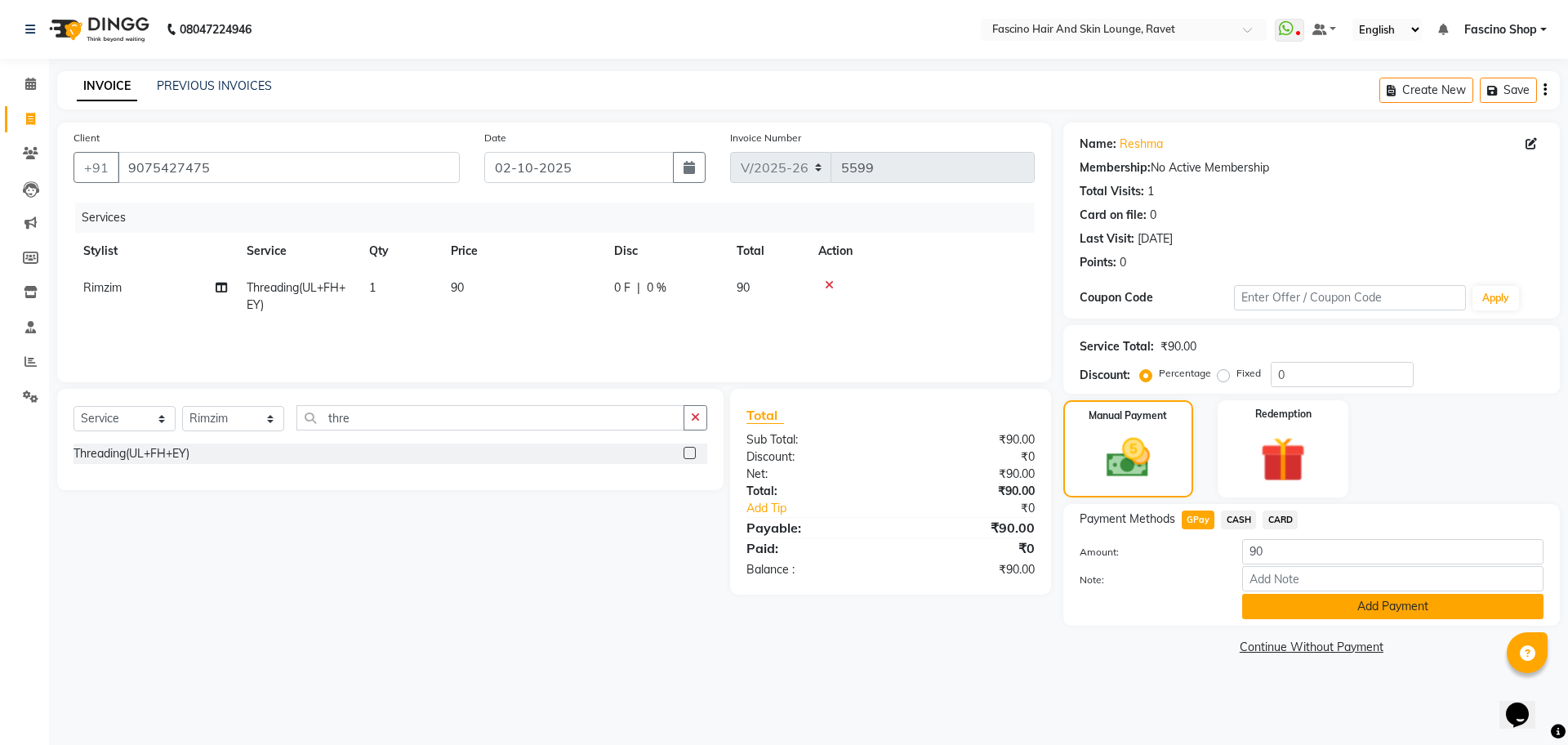
click at [1378, 598] on button "Add Payment" at bounding box center [1393, 606] width 301 height 25
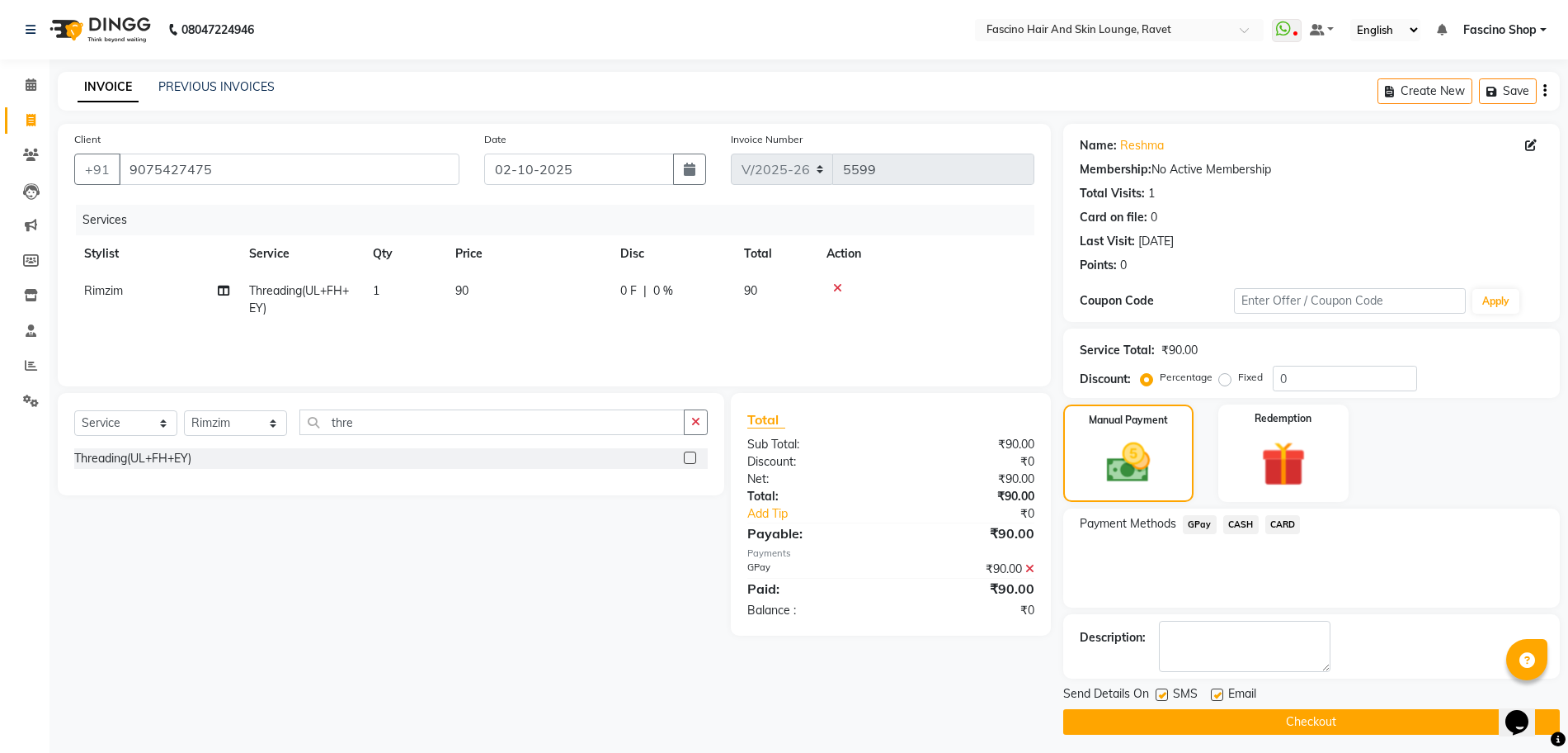
click at [1317, 715] on button "Checkout" at bounding box center [1312, 722] width 497 height 25
